Goal: Transaction & Acquisition: Subscribe to service/newsletter

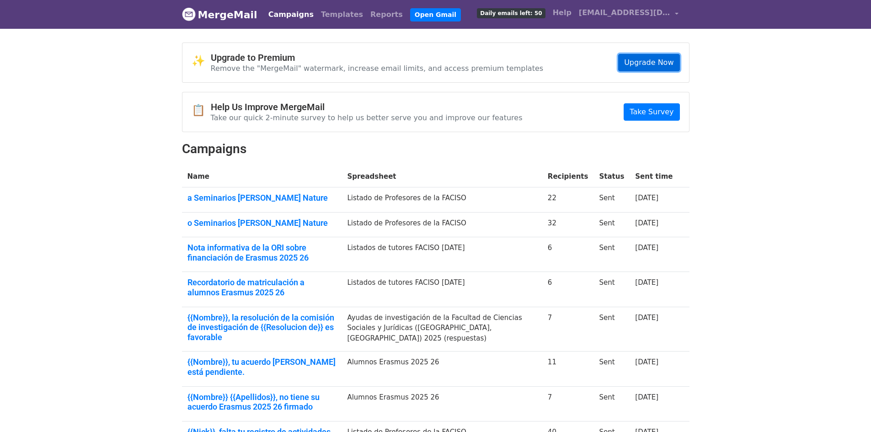
click at [650, 59] on link "Upgrade Now" at bounding box center [648, 62] width 61 height 17
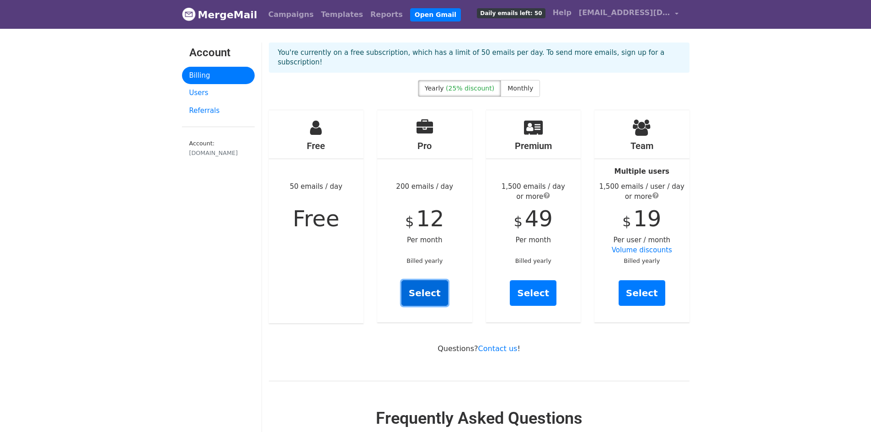
click at [431, 280] on link "Select" at bounding box center [424, 293] width 47 height 26
click at [424, 281] on link "Select" at bounding box center [424, 293] width 47 height 26
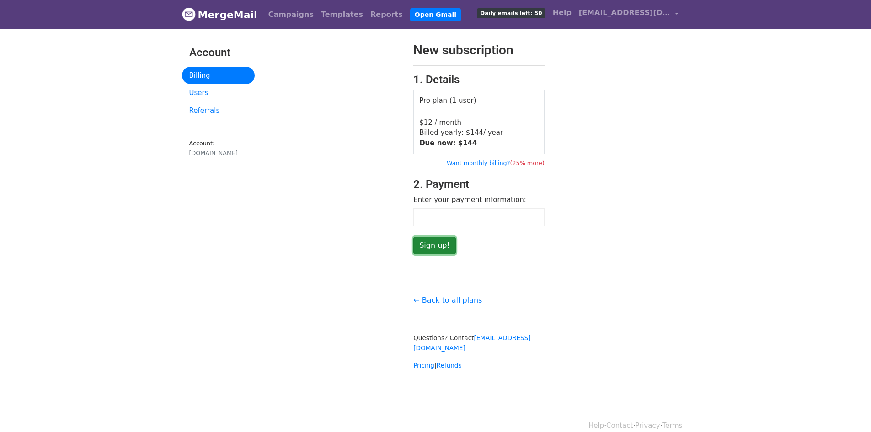
click at [431, 247] on input "Sign up!" at bounding box center [434, 245] width 43 height 17
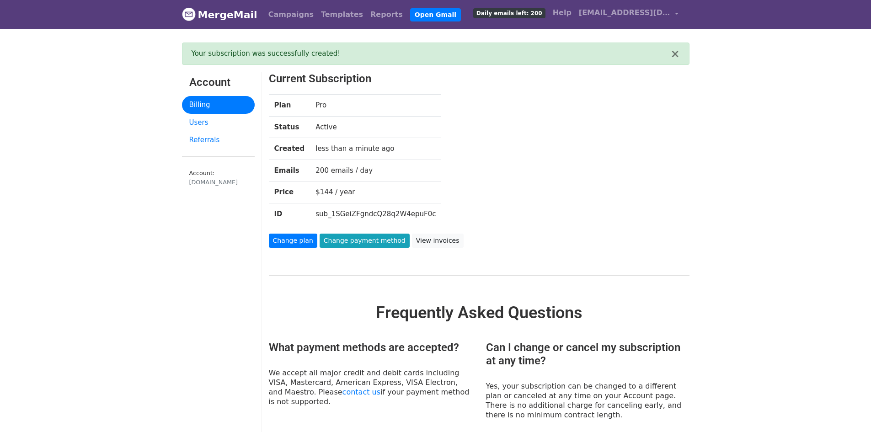
click at [207, 106] on link "Billing" at bounding box center [218, 105] width 73 height 18
